Goal: Check status: Check status

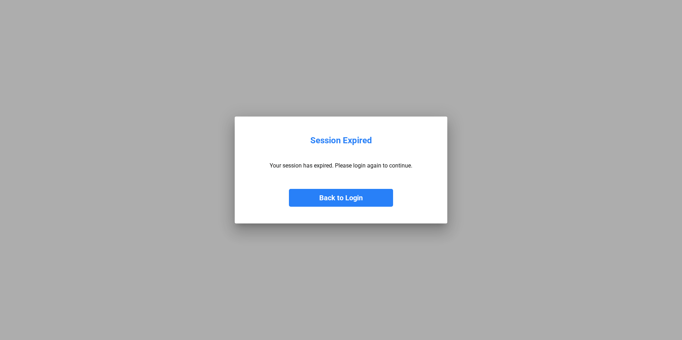
click at [353, 194] on button "Back to Login" at bounding box center [341, 198] width 104 height 18
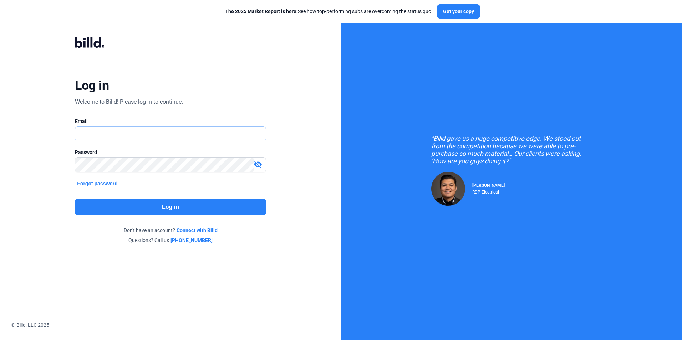
type input "[PERSON_NAME][EMAIL_ADDRESS][DOMAIN_NAME]"
click at [134, 204] on button "Log in" at bounding box center [170, 207] width 191 height 16
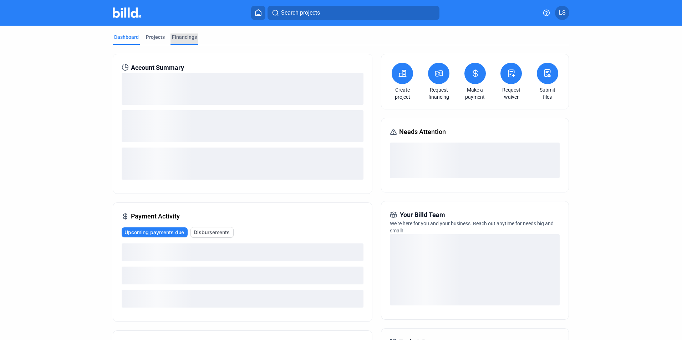
click at [183, 38] on div "Financings" at bounding box center [184, 37] width 25 height 7
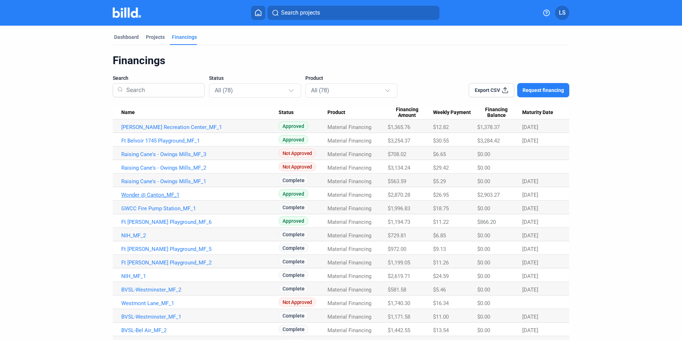
click at [157, 195] on link "Wonder @ Canton_MF_1" at bounding box center [199, 195] width 157 height 6
